Goal: Task Accomplishment & Management: Complete application form

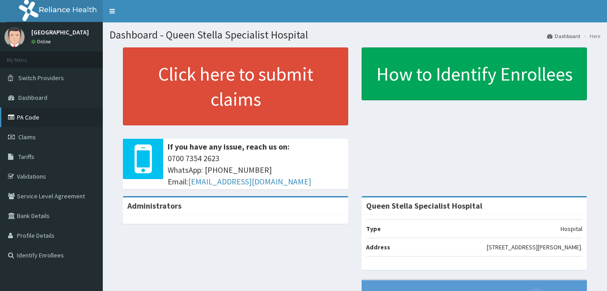
click at [25, 115] on link "PA Code" at bounding box center [51, 117] width 103 height 20
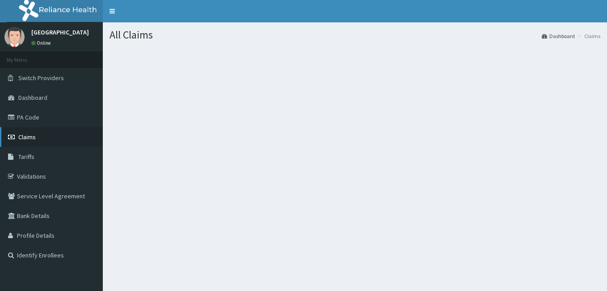
click at [30, 134] on span "Claims" at bounding box center [26, 137] width 17 height 8
drag, startPoint x: 238, startPoint y: 66, endPoint x: 231, endPoint y: 65, distance: 7.3
click at [231, 65] on section at bounding box center [355, 97] width 505 height 112
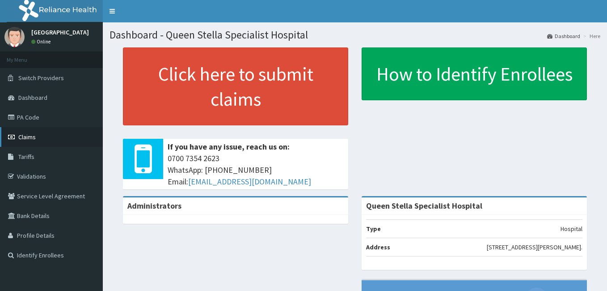
click at [24, 139] on span "Claims" at bounding box center [26, 137] width 17 height 8
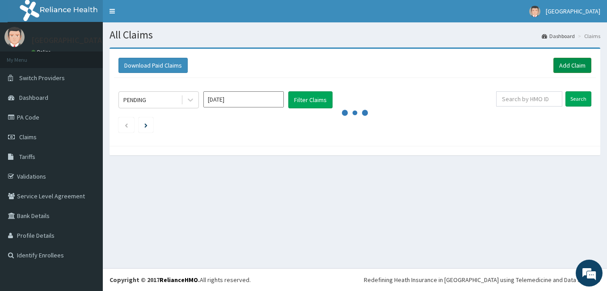
click at [561, 64] on link "Add Claim" at bounding box center [573, 65] width 38 height 15
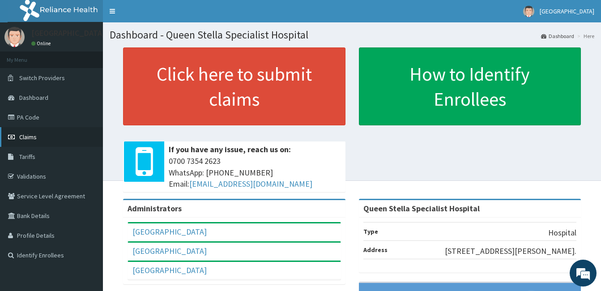
click at [27, 140] on span "Claims" at bounding box center [27, 137] width 17 height 8
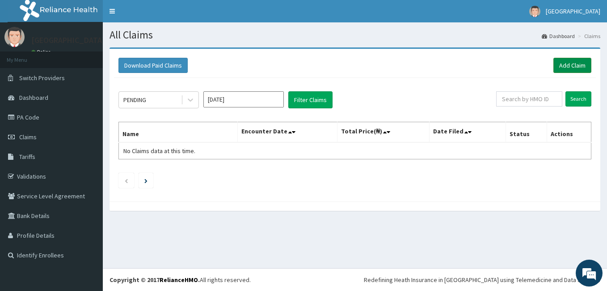
click at [569, 62] on link "Add Claim" at bounding box center [573, 65] width 38 height 15
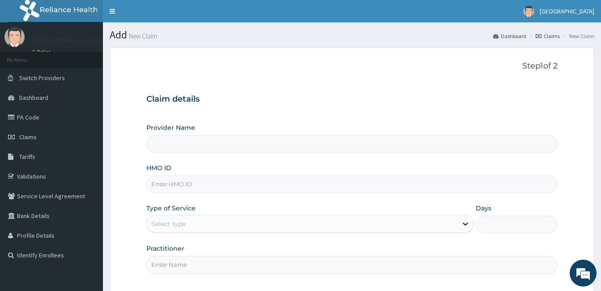
type input "Queen Stella Specialist Hospital"
click at [159, 187] on input "HMO ID" at bounding box center [351, 183] width 411 height 17
paste input "LTI/10149/A"
type input "LTI/10149/A"
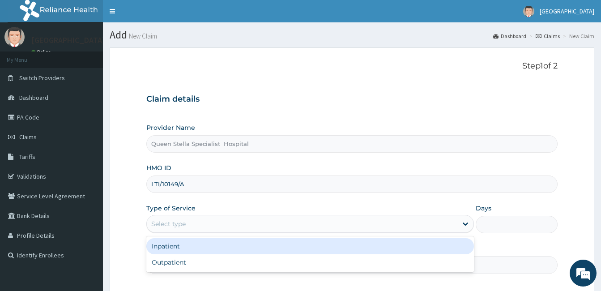
click at [205, 221] on div "Select type" at bounding box center [302, 223] width 310 height 14
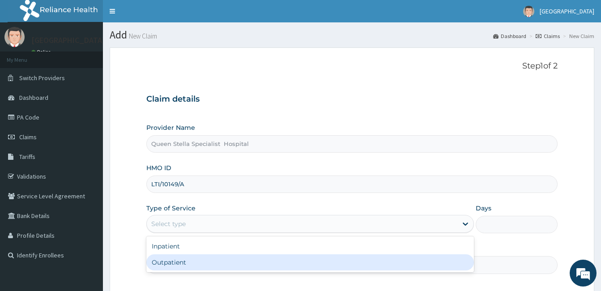
click at [206, 258] on div "Outpatient" at bounding box center [309, 262] width 327 height 16
type input "1"
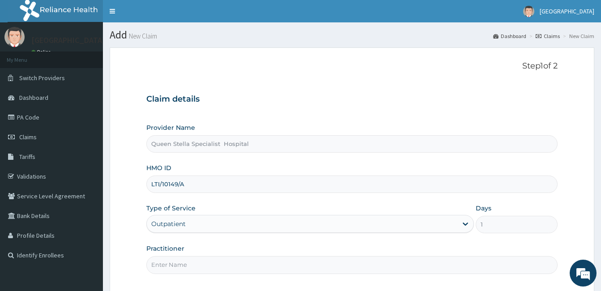
click at [248, 267] on input "Practitioner" at bounding box center [351, 264] width 411 height 17
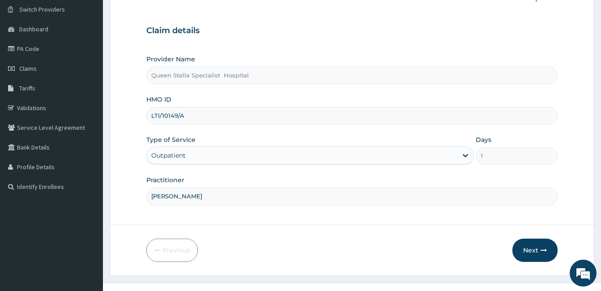
scroll to position [72, 0]
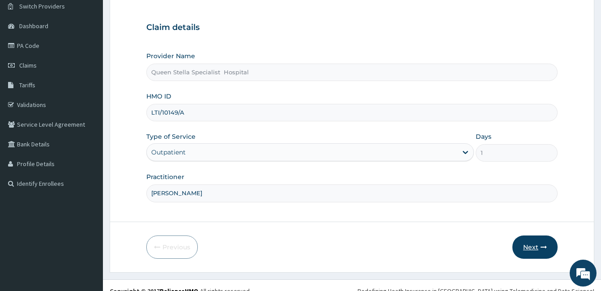
type input "DR BASSEY"
click at [532, 251] on button "Next" at bounding box center [534, 246] width 45 height 23
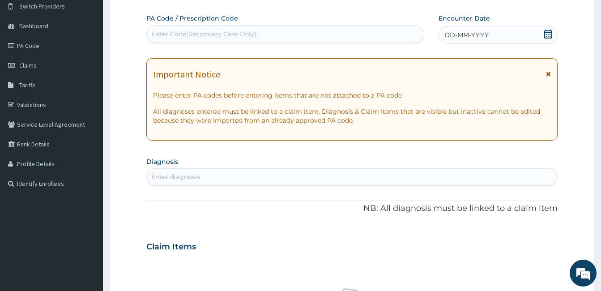
click at [547, 34] on icon at bounding box center [548, 34] width 8 height 9
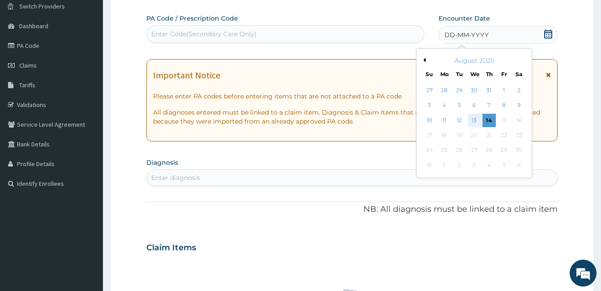
click at [473, 118] on div "13" at bounding box center [473, 120] width 13 height 13
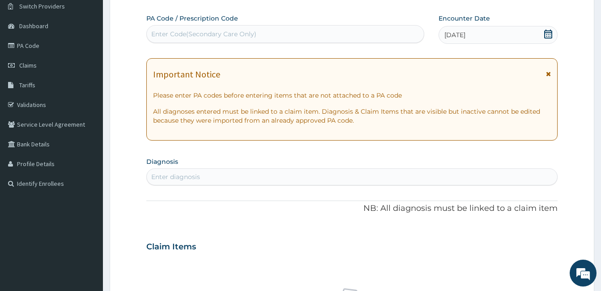
click at [199, 178] on div "Enter diagnosis" at bounding box center [175, 176] width 49 height 9
type input "SCIA"
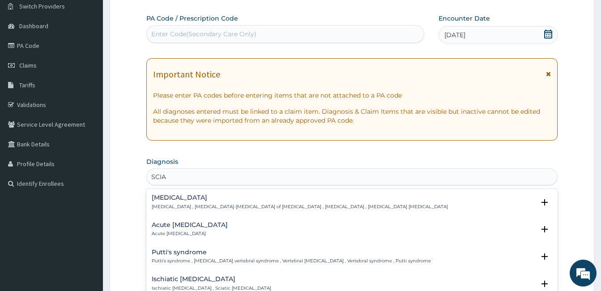
click at [169, 200] on h4 "Sciatica" at bounding box center [300, 197] width 296 height 7
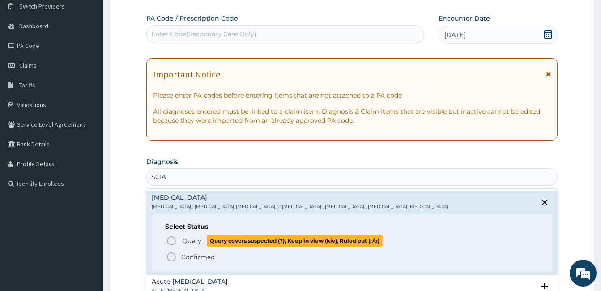
click at [170, 239] on icon "status option query" at bounding box center [171, 240] width 11 height 11
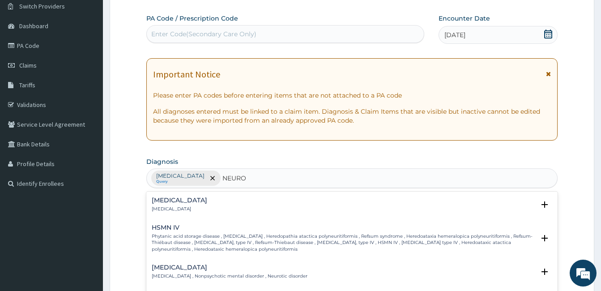
type input "NEUROP"
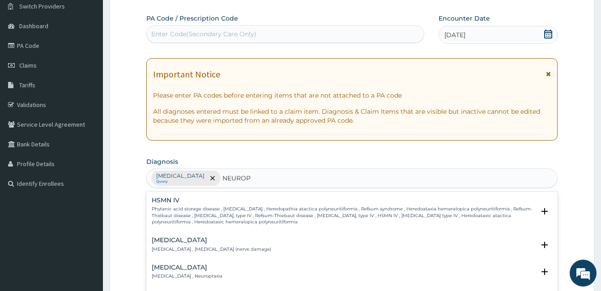
click at [178, 240] on h4 "Neuropathy" at bounding box center [211, 240] width 119 height 7
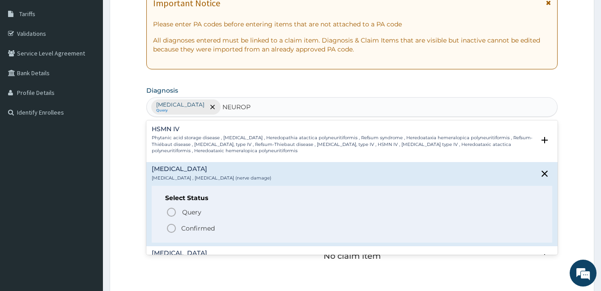
scroll to position [143, 0]
click at [169, 226] on icon "status option filled" at bounding box center [171, 227] width 11 height 11
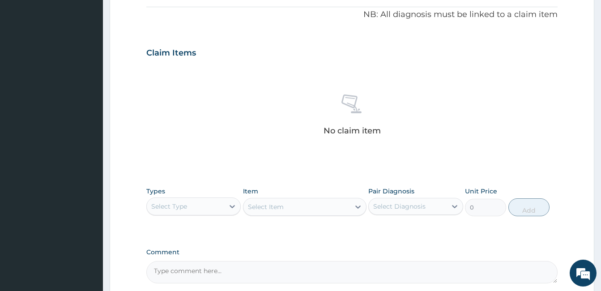
scroll to position [268, 0]
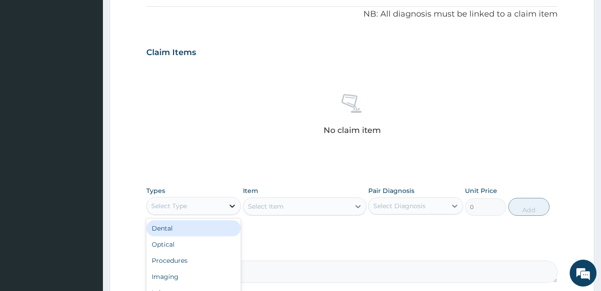
click at [232, 205] on icon at bounding box center [232, 205] width 9 height 9
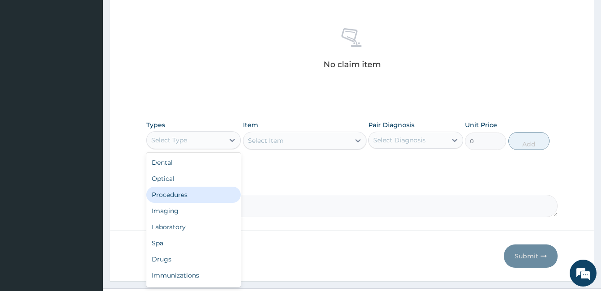
scroll to position [340, 0]
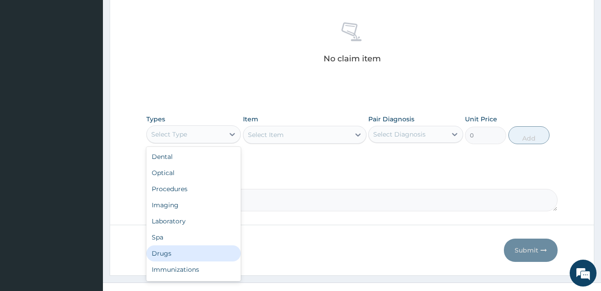
click at [171, 252] on div "Drugs" at bounding box center [193, 253] width 94 height 16
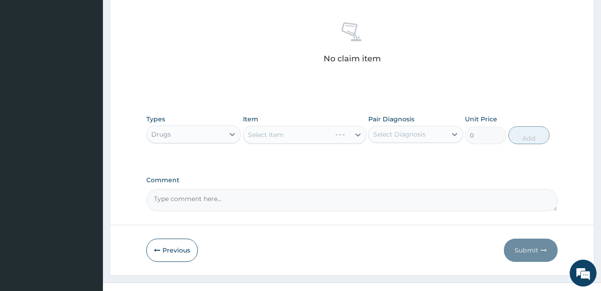
click at [260, 134] on div "Select Item" at bounding box center [304, 135] width 123 height 18
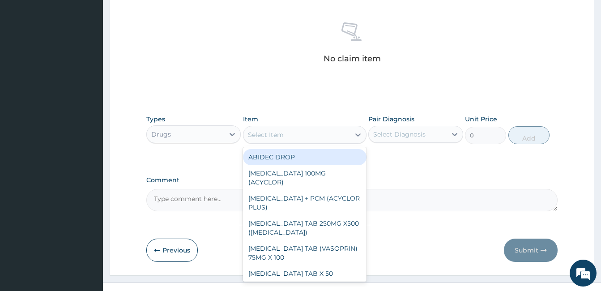
click at [260, 134] on div "Select Item" at bounding box center [266, 134] width 36 height 9
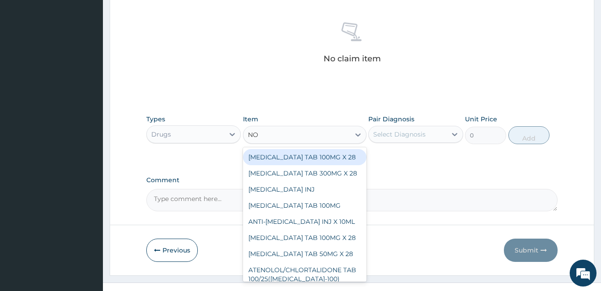
type input "NOR"
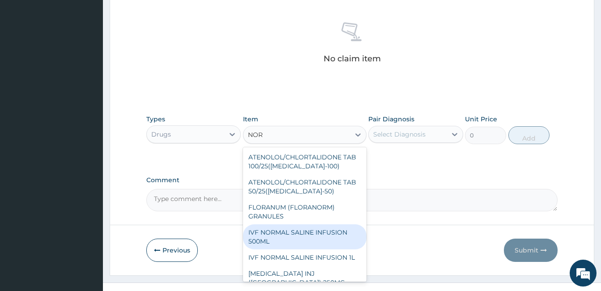
click at [329, 237] on div "IVF NORMAL SALINE INFUSION 500ML" at bounding box center [304, 236] width 123 height 25
type input "1000"
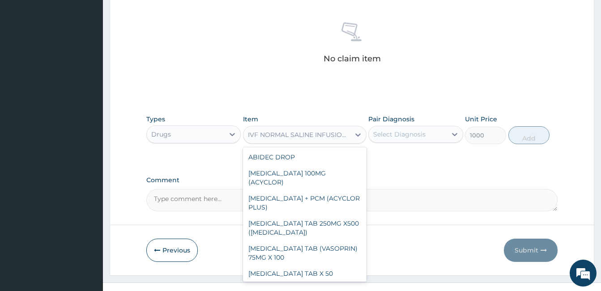
click at [318, 136] on div "IVF NORMAL SALINE INFUSION 500ML" at bounding box center [299, 134] width 103 height 9
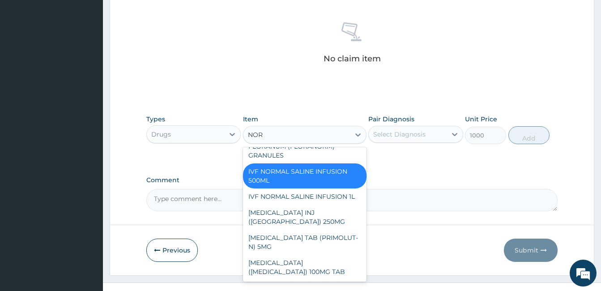
scroll to position [0, 0]
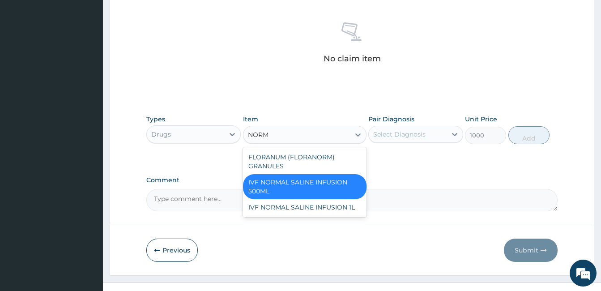
type input "NORMA"
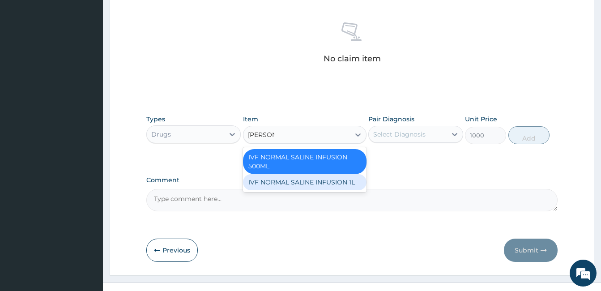
click at [324, 178] on div "IVF NORMAL SALINE INFUSION 1L" at bounding box center [304, 182] width 123 height 16
type input "2000"
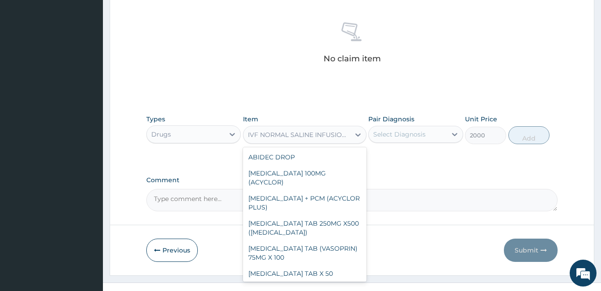
click at [310, 139] on div "IVF NORMAL SALINE INFUSION 1L" at bounding box center [296, 134] width 106 height 14
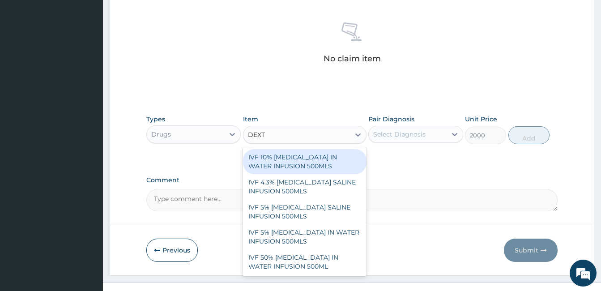
type input "DEXT"
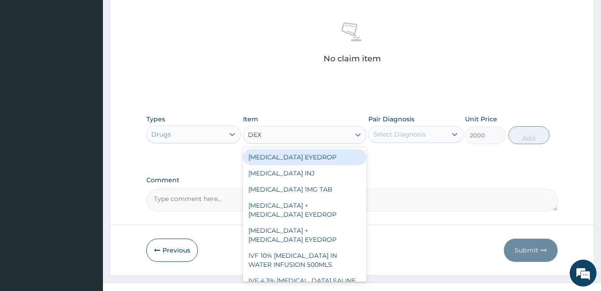
type input "DEXT"
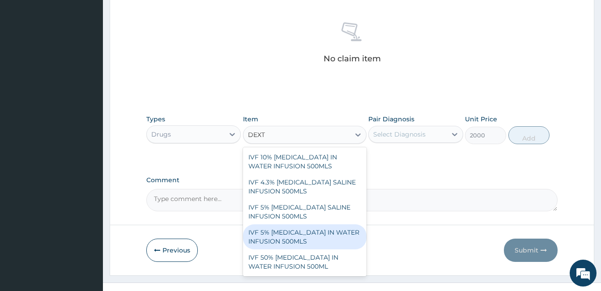
click at [297, 237] on div "IVF 5% DEXTROSE IN WATER INFUSION 500MLS" at bounding box center [304, 236] width 123 height 25
type input "1000"
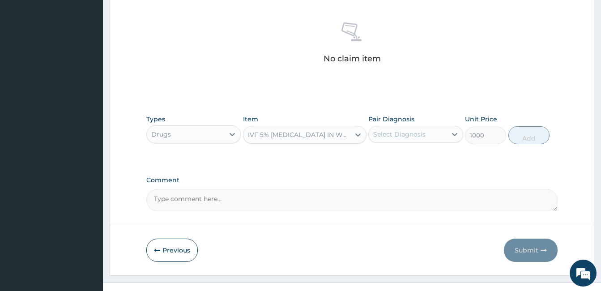
click at [276, 137] on div "IVF 5% DEXTROSE IN WATER INFUSION 500MLS" at bounding box center [299, 134] width 103 height 9
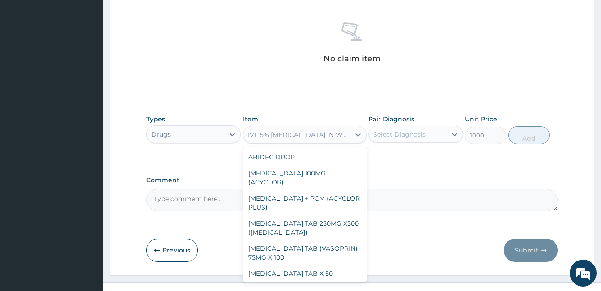
scroll to position [6017, 0]
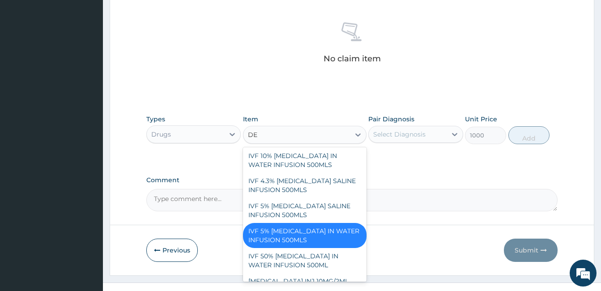
type input "DEX"
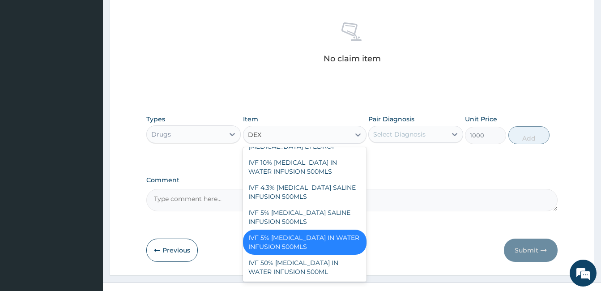
scroll to position [93, 0]
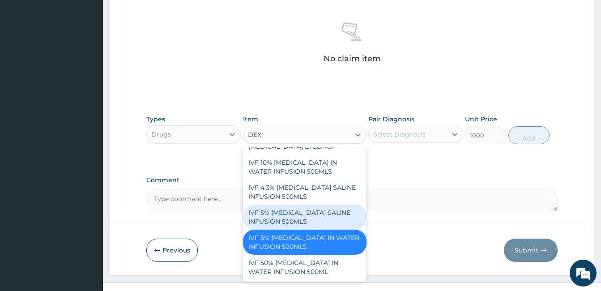
click at [333, 216] on div "IVF 5% DEXTROSE SALINE INFUSION 500MLS" at bounding box center [304, 216] width 123 height 25
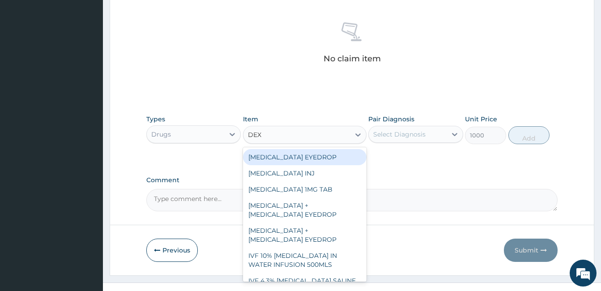
type input "DEXT"
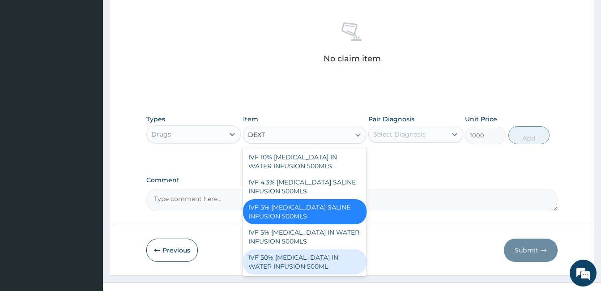
click at [341, 262] on div "IVF 50% DEXTROSE IN WATER INFUSION 500ML" at bounding box center [304, 261] width 123 height 25
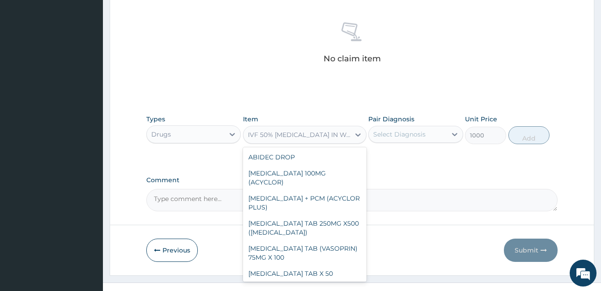
click at [301, 132] on div "IVF 50% DEXTROSE IN WATER INFUSION 500ML" at bounding box center [299, 134] width 103 height 9
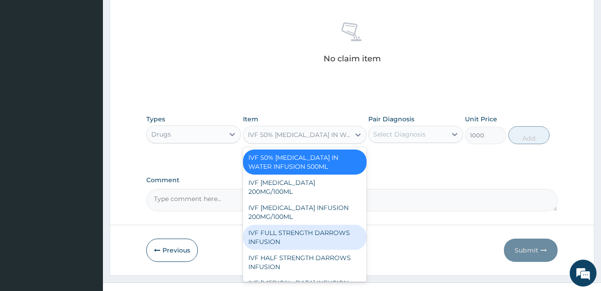
scroll to position [6060, 0]
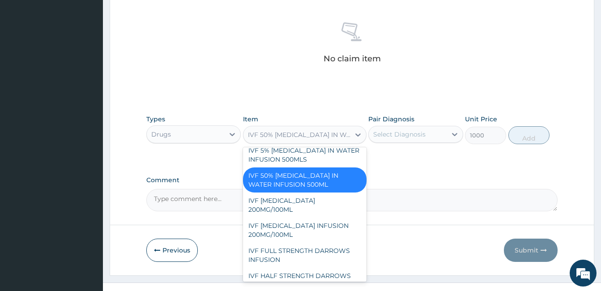
click at [320, 142] on div "IVF 5% DEXTROSE SALINE INFUSION 500MLS" at bounding box center [304, 129] width 123 height 25
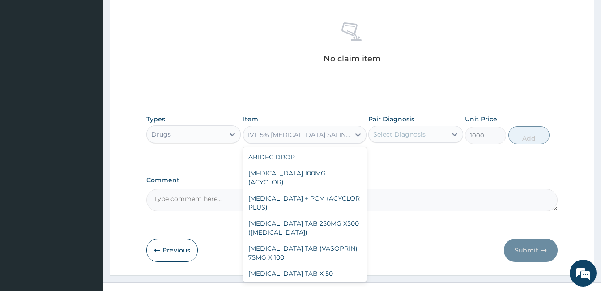
click at [316, 138] on div "IVF 5% DEXTROSE SALINE INFUSION 500MLS" at bounding box center [299, 134] width 103 height 9
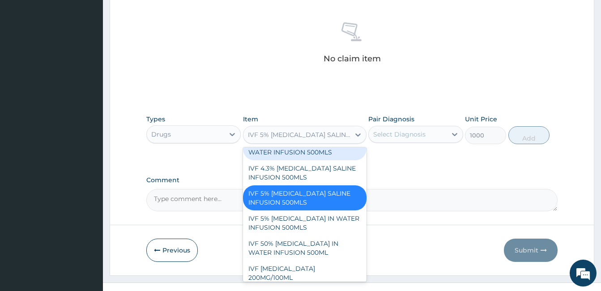
click at [323, 160] on div "IVF 10% DEXTROSE IN WATER INFUSION 500MLS" at bounding box center [304, 147] width 123 height 25
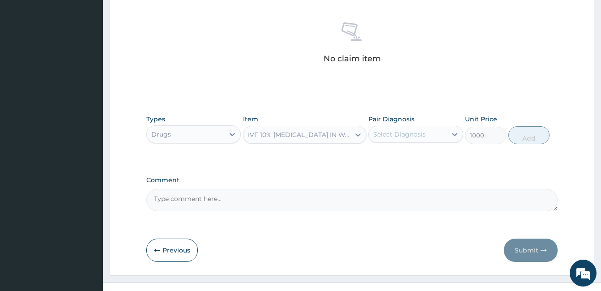
click at [310, 139] on div "IVF 10% DEXTROSE IN WATER INFUSION 500MLS" at bounding box center [299, 134] width 103 height 9
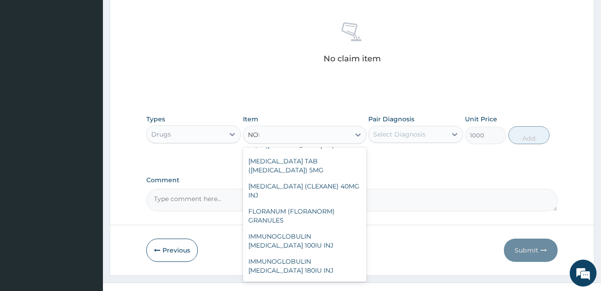
scroll to position [46, 0]
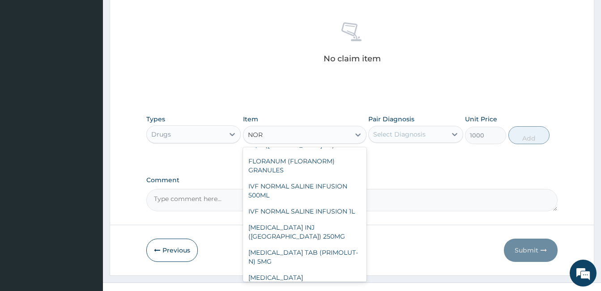
type input "NORM"
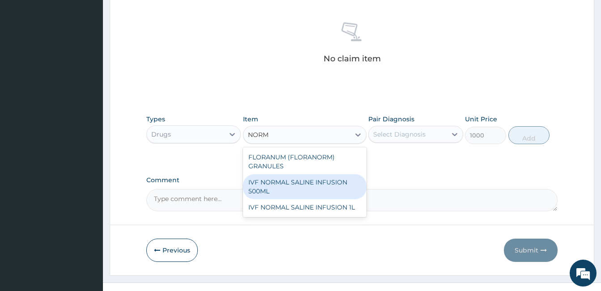
click at [291, 184] on div "IVF NORMAL SALINE INFUSION 500ML" at bounding box center [304, 186] width 123 height 25
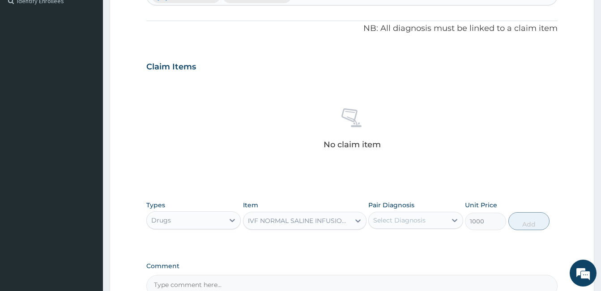
scroll to position [250, 0]
